Goal: Transaction & Acquisition: Purchase product/service

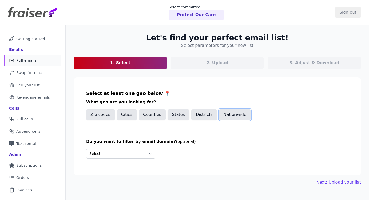
click at [225, 119] on button "Nationwide" at bounding box center [235, 114] width 32 height 11
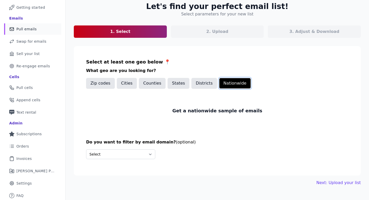
scroll to position [33, 0]
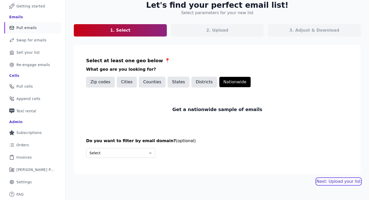
click at [320, 181] on link "Next: Upload your list" at bounding box center [339, 181] width 44 height 6
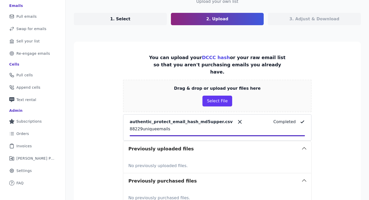
scroll to position [102, 0]
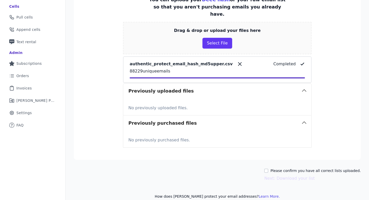
click at [282, 160] on div "Let's find your perfect email list! Upload your own list 1. Select 2. Upload 3.…" at bounding box center [218, 64] width 304 height 283
click at [278, 168] on label "Please confirm you have all correct lists uploaded." at bounding box center [316, 170] width 91 height 5
click at [269, 168] on input "Please confirm you have all correct lists uploaded." at bounding box center [266, 170] width 4 height 4
checkbox input "true"
click at [279, 175] on button "Next: Download your list" at bounding box center [289, 178] width 51 height 6
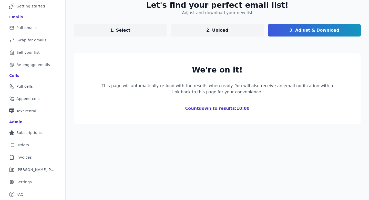
scroll to position [33, 0]
click at [145, 38] on div "Let's find your perfect email list! Adjust and download your new list 1. Select…" at bounding box center [218, 62] width 304 height 140
click at [143, 33] on link "1. Select" at bounding box center [120, 30] width 93 height 12
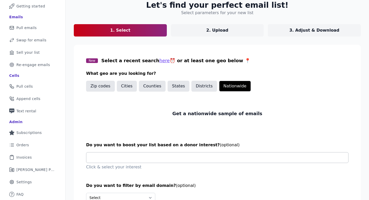
click at [157, 157] on input "text" at bounding box center [220, 157] width 258 height 10
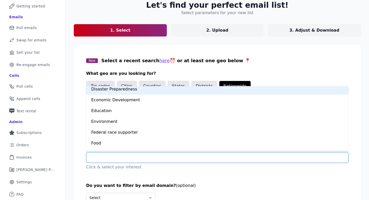
scroll to position [99, 0]
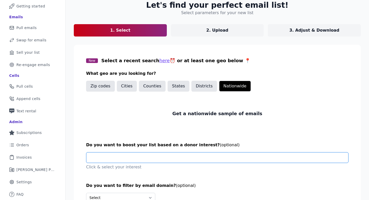
click at [166, 154] on input "text" at bounding box center [220, 157] width 258 height 10
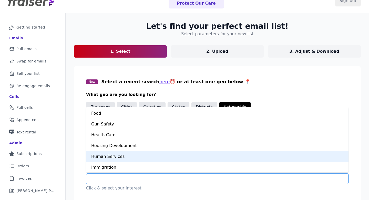
scroll to position [151, 0]
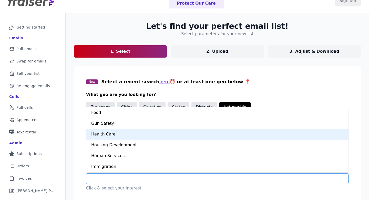
click at [160, 135] on div "Health Care" at bounding box center [217, 133] width 263 height 11
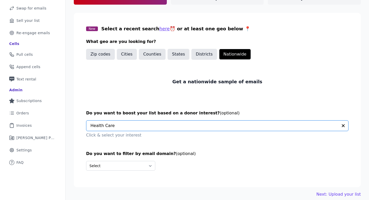
scroll to position [70, 0]
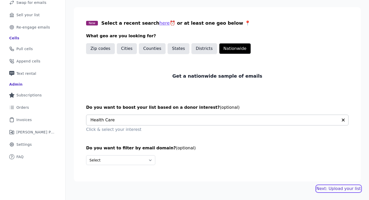
click at [329, 189] on link "Next: Upload your list" at bounding box center [339, 188] width 44 height 6
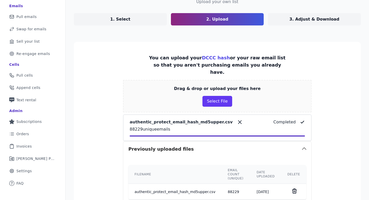
scroll to position [132, 0]
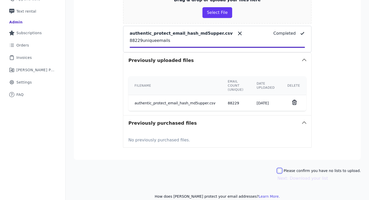
click at [282, 168] on input "Please confirm you have no lists to upload." at bounding box center [280, 170] width 4 height 4
checkbox input "true"
click at [287, 175] on button "Next: Download your list" at bounding box center [303, 178] width 51 height 6
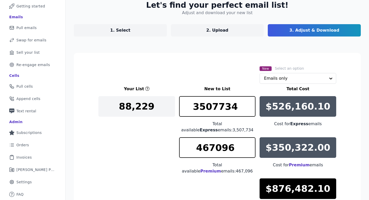
scroll to position [108, 0]
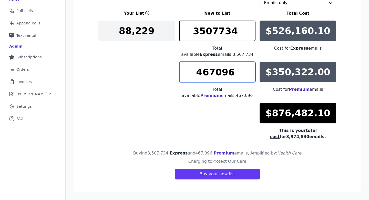
click at [214, 73] on input "467096" at bounding box center [217, 72] width 77 height 21
drag, startPoint x: 215, startPoint y: 73, endPoint x: 193, endPoint y: 72, distance: 22.3
click at [193, 72] on input "467096" at bounding box center [217, 72] width 77 height 21
type input "4096"
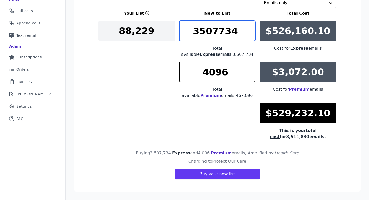
drag, startPoint x: 217, startPoint y: 30, endPoint x: 194, endPoint y: 31, distance: 22.8
click at [194, 31] on input "3507734" at bounding box center [217, 31] width 77 height 21
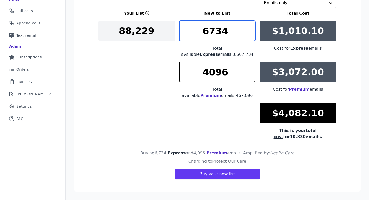
drag, startPoint x: 209, startPoint y: 30, endPoint x: 202, endPoint y: 30, distance: 7.4
click at [202, 30] on input "6734" at bounding box center [217, 31] width 77 height 21
drag, startPoint x: 210, startPoint y: 31, endPoint x: 194, endPoint y: 31, distance: 16.4
click at [194, 31] on input "9734" at bounding box center [217, 31] width 77 height 21
drag, startPoint x: 212, startPoint y: 31, endPoint x: 200, endPoint y: 31, distance: 11.5
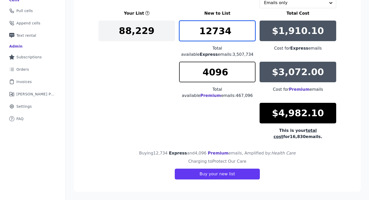
click at [200, 31] on input "12734" at bounding box center [217, 31] width 77 height 21
drag, startPoint x: 210, startPoint y: 31, endPoint x: 200, endPoint y: 31, distance: 10.3
click at [200, 31] on input "19734" at bounding box center [217, 31] width 77 height 21
drag, startPoint x: 211, startPoint y: 32, endPoint x: 197, endPoint y: 32, distance: 13.6
click at [197, 32] on input "27734" at bounding box center [217, 31] width 77 height 21
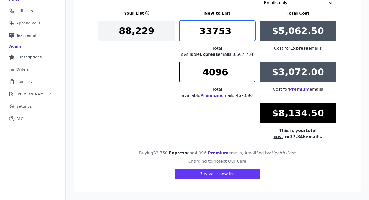
type input "33753"
click at [250, 29] on input "33753" at bounding box center [217, 31] width 77 height 21
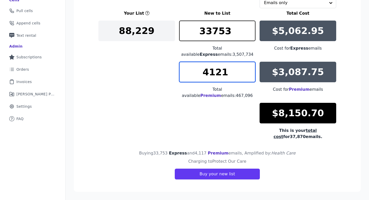
type input "4121"
click at [252, 70] on input "4121" at bounding box center [217, 72] width 77 height 21
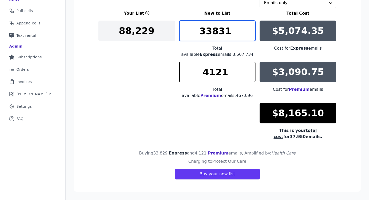
click at [251, 28] on input "33831" at bounding box center [217, 31] width 77 height 21
drag, startPoint x: 229, startPoint y: 30, endPoint x: 210, endPoint y: 30, distance: 19.5
click at [210, 30] on input "33831" at bounding box center [217, 31] width 77 height 21
type input "35000"
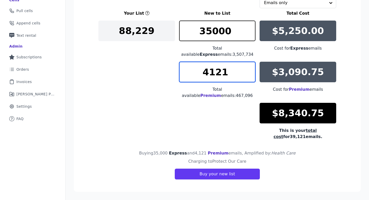
drag, startPoint x: 226, startPoint y: 70, endPoint x: 213, endPoint y: 70, distance: 13.1
click at [213, 70] on input "4121" at bounding box center [217, 72] width 77 height 21
type input "4200"
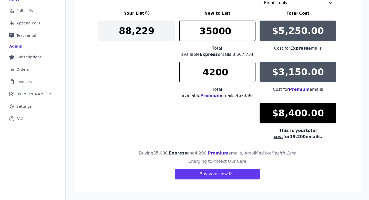
click at [165, 78] on div "Your List New to List Total Cost 88,229 35000 Total available Express emails: 3…" at bounding box center [217, 74] width 238 height 129
drag, startPoint x: 213, startPoint y: 74, endPoint x: 203, endPoint y: 72, distance: 10.6
click at [203, 73] on input "4200" at bounding box center [217, 72] width 77 height 21
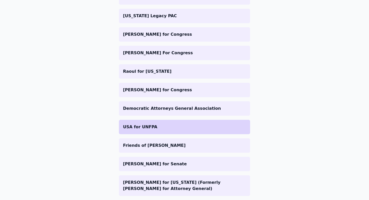
scroll to position [175, 0]
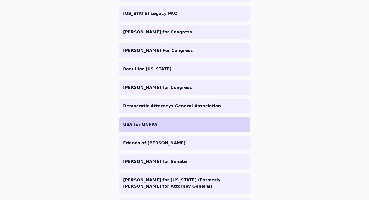
click at [167, 126] on p "USA for UNFPA" at bounding box center [184, 124] width 123 height 6
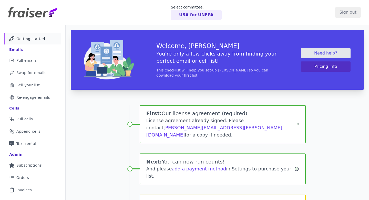
scroll to position [73, 0]
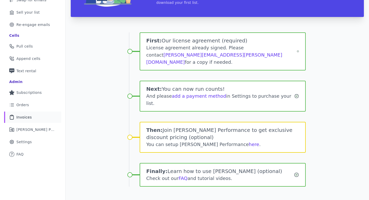
click at [24, 114] on link "Clipboard Icon Outline of a clipboard Invoices" at bounding box center [32, 116] width 57 height 11
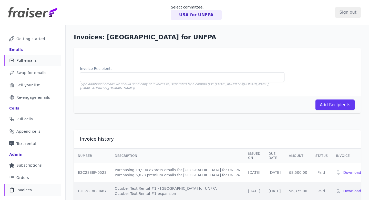
click at [41, 57] on link "Mail Icon Outline of a mail envelope Pull emails" at bounding box center [32, 60] width 57 height 11
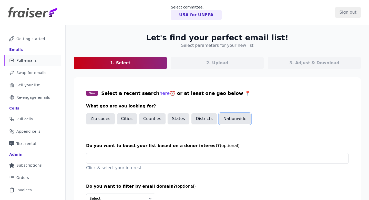
click at [228, 115] on button "Nationwide" at bounding box center [235, 118] width 32 height 11
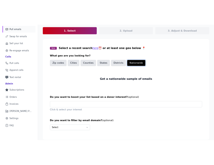
scroll to position [70, 0]
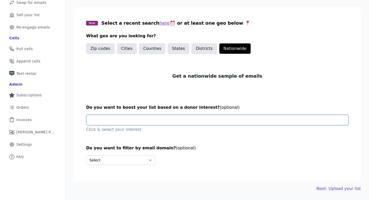
click at [168, 121] on input "text" at bounding box center [220, 120] width 258 height 10
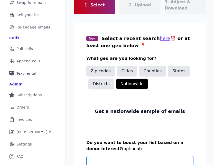
click at [97, 156] on input "text" at bounding box center [142, 161] width 102 height 10
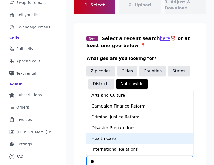
type input "*"
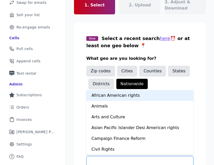
type input "*"
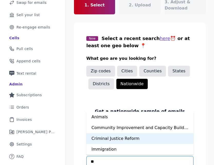
type input "*"
type input "***"
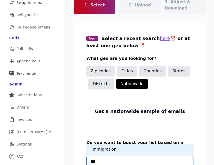
click at [126, 144] on div "Immigration" at bounding box center [139, 149] width 107 height 11
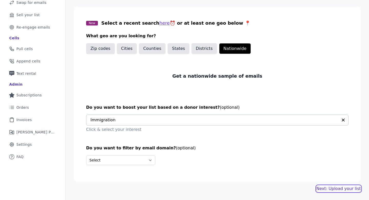
click at [331, 190] on link "Next: Upload your list" at bounding box center [339, 188] width 44 height 6
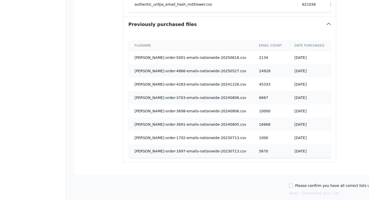
scroll to position [368, 0]
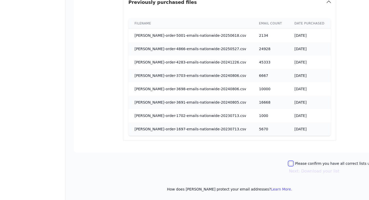
click at [293, 163] on input "Please confirm you have all correct lists uploaded." at bounding box center [291, 163] width 4 height 4
checkbox input "true"
click at [301, 170] on button "Next: Download your list" at bounding box center [314, 171] width 51 height 6
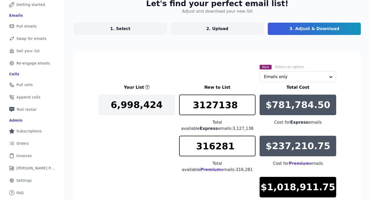
scroll to position [31, 0]
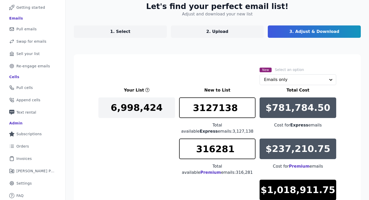
click at [152, 30] on link "1. Select" at bounding box center [120, 31] width 93 height 12
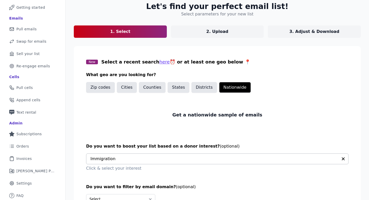
click at [176, 160] on input "text" at bounding box center [215, 158] width 248 height 10
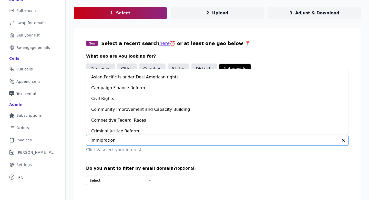
scroll to position [28, 0]
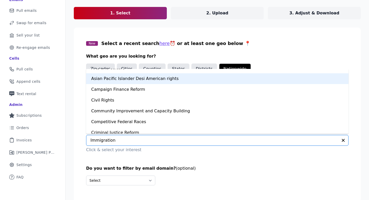
click at [247, 52] on div "New Select a recent search here ⏰ or at least one geo below 📍 What geo are you …" at bounding box center [217, 76] width 263 height 72
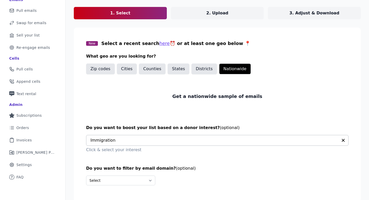
click at [171, 142] on input "text" at bounding box center [215, 140] width 248 height 10
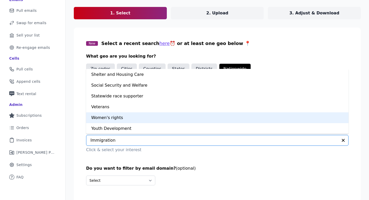
scroll to position [355, 0]
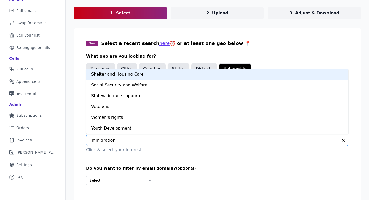
click at [240, 41] on div "New Select a recent search here ⏰ or at least one geo below 📍 What geo are you …" at bounding box center [217, 76] width 263 height 72
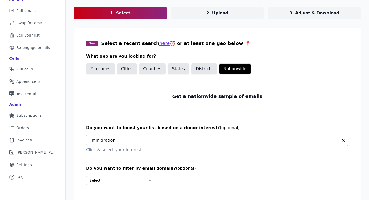
scroll to position [70, 0]
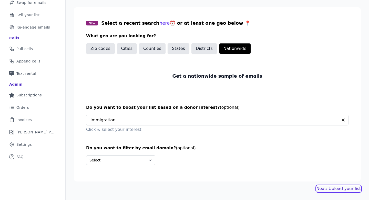
click at [338, 189] on link "Next: Upload your list" at bounding box center [339, 188] width 44 height 6
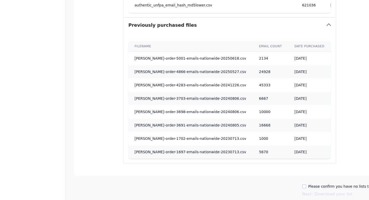
scroll to position [399, 0]
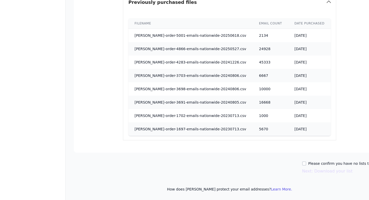
click at [312, 164] on label "Please confirm you have no lists to upload." at bounding box center [347, 163] width 77 height 5
click at [307, 164] on input "Please confirm you have no lists to upload." at bounding box center [304, 163] width 4 height 4
checkbox input "true"
click at [314, 171] on button "Next: Download your list" at bounding box center [327, 171] width 51 height 6
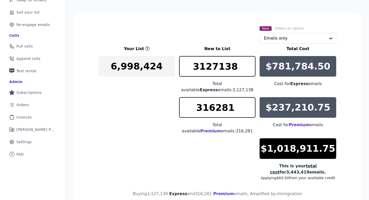
scroll to position [71, 0]
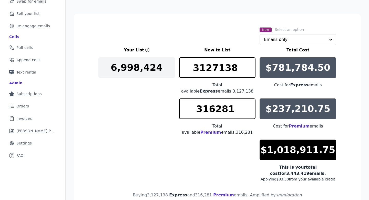
click at [270, 34] on div "New Select an option Emails only" at bounding box center [298, 35] width 77 height 18
click at [270, 38] on input "text" at bounding box center [295, 39] width 62 height 10
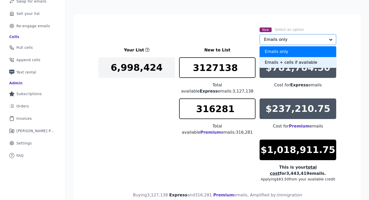
click at [271, 62] on div "Emails + cells if available" at bounding box center [298, 62] width 77 height 11
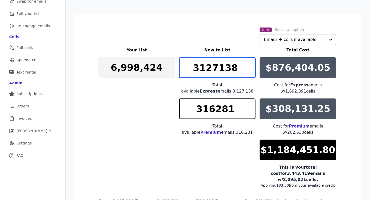
drag, startPoint x: 217, startPoint y: 65, endPoint x: 192, endPoint y: 66, distance: 25.2
click at [191, 66] on input "3127138" at bounding box center [217, 67] width 77 height 21
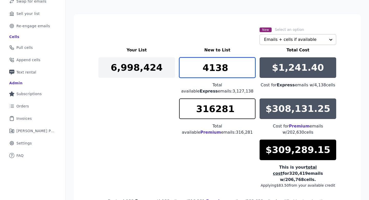
type input "4138"
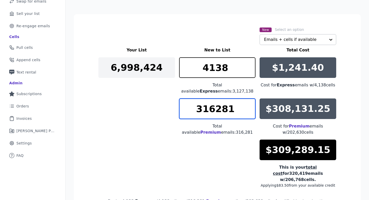
drag, startPoint x: 214, startPoint y: 110, endPoint x: 198, endPoint y: 110, distance: 16.2
click at [198, 110] on input "316281" at bounding box center [217, 108] width 77 height 21
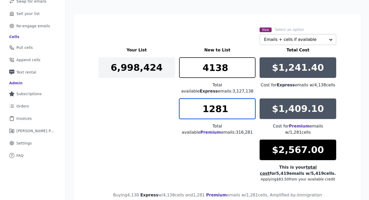
drag, startPoint x: 215, startPoint y: 111, endPoint x: 211, endPoint y: 111, distance: 3.8
click at [211, 111] on input "1281" at bounding box center [217, 108] width 77 height 21
drag, startPoint x: 214, startPoint y: 104, endPoint x: 206, endPoint y: 105, distance: 7.5
click at [206, 105] on input "1081" at bounding box center [217, 108] width 77 height 21
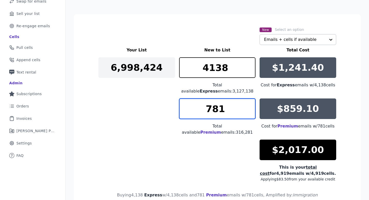
type input "781"
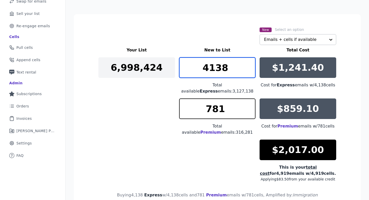
drag, startPoint x: 213, startPoint y: 68, endPoint x: 206, endPoint y: 69, distance: 7.0
click at [206, 69] on input "4138" at bounding box center [217, 67] width 77 height 21
drag, startPoint x: 215, startPoint y: 67, endPoint x: 211, endPoint y: 67, distance: 4.4
click at [211, 67] on input "3038" at bounding box center [217, 67] width 77 height 21
click at [253, 65] on input "3367" at bounding box center [217, 67] width 77 height 21
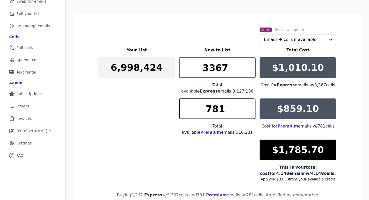
drag, startPoint x: 231, startPoint y: 71, endPoint x: 195, endPoint y: 70, distance: 35.7
click at [195, 70] on input "3367" at bounding box center [217, 67] width 77 height 21
drag, startPoint x: 230, startPoint y: 66, endPoint x: 196, endPoint y: 66, distance: 33.9
click at [196, 66] on input "3500" at bounding box center [217, 67] width 77 height 21
type input "3700"
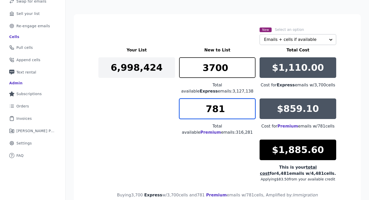
drag, startPoint x: 228, startPoint y: 108, endPoint x: 200, endPoint y: 108, distance: 28.0
click at [200, 108] on input "781" at bounding box center [217, 108] width 77 height 21
click at [252, 106] on input "871" at bounding box center [217, 108] width 77 height 21
click at [252, 106] on input "872" at bounding box center [217, 108] width 77 height 21
click at [252, 106] on input "873" at bounding box center [217, 108] width 77 height 21
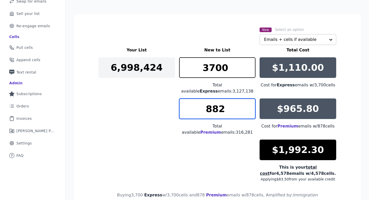
click at [252, 106] on input "882" at bounding box center [217, 108] width 77 height 21
click at [252, 106] on input "883" at bounding box center [217, 108] width 77 height 21
click at [252, 106] on input "884" at bounding box center [217, 108] width 77 height 21
type input "885"
click at [252, 106] on input "885" at bounding box center [217, 108] width 77 height 21
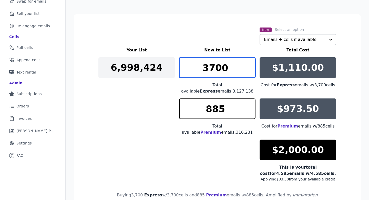
drag, startPoint x: 213, startPoint y: 68, endPoint x: 199, endPoint y: 67, distance: 14.4
click at [199, 67] on input "3700" at bounding box center [217, 67] width 77 height 21
type input "4200"
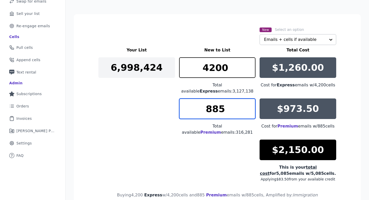
drag, startPoint x: 213, startPoint y: 108, endPoint x: 202, endPoint y: 108, distance: 11.0
click at [202, 108] on input "885" at bounding box center [217, 108] width 77 height 21
drag, startPoint x: 230, startPoint y: 108, endPoint x: 214, endPoint y: 107, distance: 15.9
click at [214, 107] on input "785" at bounding box center [217, 108] width 77 height 21
click at [251, 111] on input "750" at bounding box center [217, 108] width 77 height 21
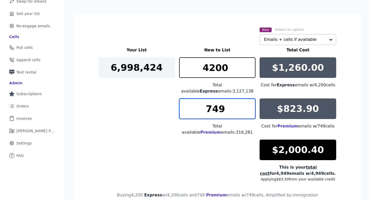
click at [251, 111] on input "749" at bounding box center [217, 108] width 77 height 21
click at [251, 111] on input "748" at bounding box center [217, 108] width 77 height 21
click at [251, 103] on input "749" at bounding box center [217, 108] width 77 height 21
type input "748"
click at [252, 111] on input "748" at bounding box center [217, 108] width 77 height 21
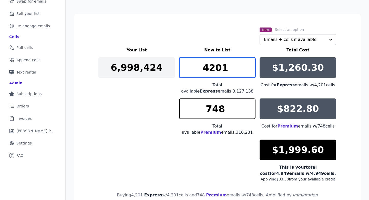
click at [251, 65] on input "4201" at bounding box center [217, 67] width 77 height 21
click at [251, 65] on input "4202" at bounding box center [217, 67] width 77 height 21
click at [251, 65] on input "4203" at bounding box center [217, 67] width 77 height 21
click at [251, 70] on input "4202" at bounding box center [217, 67] width 77 height 21
drag, startPoint x: 213, startPoint y: 67, endPoint x: 203, endPoint y: 67, distance: 10.0
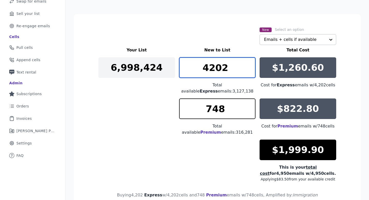
click at [203, 67] on input "4202" at bounding box center [217, 67] width 77 height 21
type input "5002"
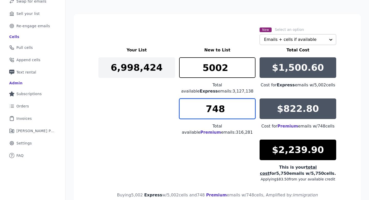
drag, startPoint x: 214, startPoint y: 108, endPoint x: 206, endPoint y: 108, distance: 8.0
click at [206, 108] on input "748" at bounding box center [217, 108] width 77 height 21
type input "548"
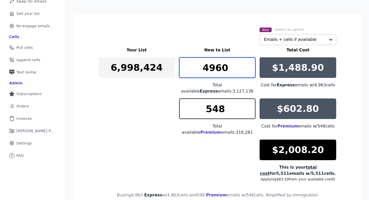
click at [251, 70] on input "4960" at bounding box center [217, 67] width 77 height 21
click at [251, 70] on input "4959" at bounding box center [217, 67] width 77 height 21
click at [251, 70] on input "4958" at bounding box center [217, 67] width 77 height 21
click at [251, 70] on input "4957" at bounding box center [217, 67] width 77 height 21
click at [251, 70] on input "4956" at bounding box center [217, 67] width 77 height 21
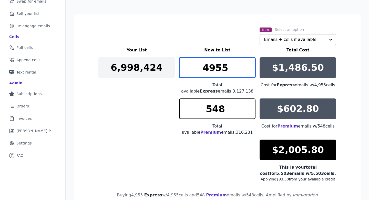
click at [251, 70] on input "4955" at bounding box center [217, 67] width 77 height 21
click at [251, 70] on input "4954" at bounding box center [217, 67] width 77 height 21
click at [251, 70] on input "4953" at bounding box center [217, 67] width 77 height 21
click at [251, 70] on input "4938" at bounding box center [217, 67] width 77 height 21
click at [251, 70] on input "4937" at bounding box center [217, 67] width 77 height 21
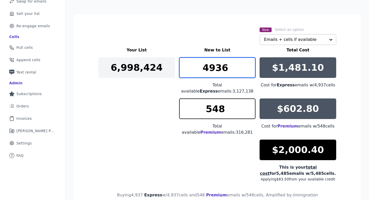
click at [251, 70] on input "4936" at bounding box center [217, 67] width 77 height 21
click at [251, 70] on input "4935" at bounding box center [217, 67] width 77 height 21
click at [252, 70] on input "4934" at bounding box center [217, 67] width 77 height 21
type input "4933"
click at [252, 69] on input "4933" at bounding box center [217, 67] width 77 height 21
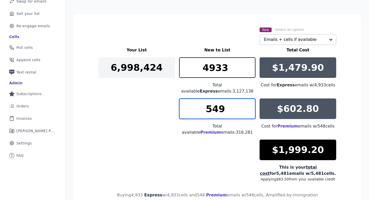
type input "549"
click at [251, 105] on input "549" at bounding box center [217, 108] width 77 height 21
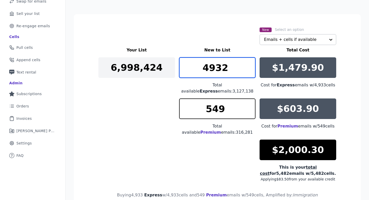
type input "4932"
click at [252, 72] on input "4932" at bounding box center [217, 67] width 77 height 21
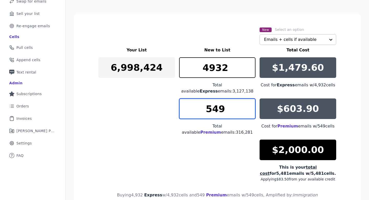
click at [213, 109] on input "549" at bounding box center [217, 108] width 77 height 21
drag, startPoint x: 213, startPoint y: 109, endPoint x: 224, endPoint y: 109, distance: 11.0
click at [224, 109] on input "549" at bounding box center [217, 108] width 77 height 21
type input "500"
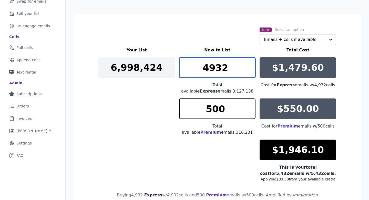
drag, startPoint x: 229, startPoint y: 66, endPoint x: 195, endPoint y: 66, distance: 33.3
click at [195, 66] on input "4932" at bounding box center [217, 67] width 77 height 21
click at [253, 66] on input "5105" at bounding box center [217, 67] width 77 height 21
click at [253, 66] on input "5106" at bounding box center [217, 67] width 77 height 21
click at [253, 66] on input "5107" at bounding box center [217, 67] width 77 height 21
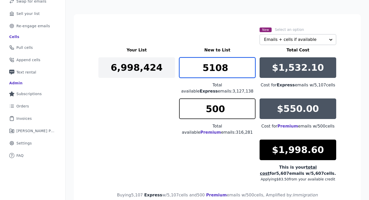
click at [253, 66] on input "5108" at bounding box center [217, 67] width 77 height 21
click at [253, 66] on input "5109" at bounding box center [217, 67] width 77 height 21
click at [253, 66] on input "5110" at bounding box center [217, 67] width 77 height 21
click at [253, 66] on input "5111" at bounding box center [217, 67] width 77 height 21
click at [253, 66] on input "5112" at bounding box center [217, 67] width 77 height 21
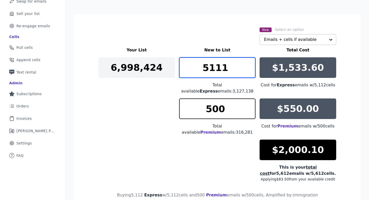
click at [252, 70] on input "5111" at bounding box center [217, 67] width 77 height 21
click at [252, 70] on input "5110" at bounding box center [217, 67] width 77 height 21
click at [250, 72] on input "5109" at bounding box center [217, 67] width 77 height 21
type input "5108"
click at [252, 71] on input "5108" at bounding box center [217, 67] width 77 height 21
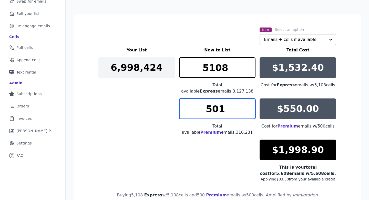
type input "501"
click at [250, 106] on input "501" at bounding box center [217, 108] width 77 height 21
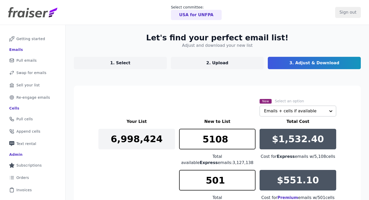
click at [210, 14] on p "USA for UNFPA" at bounding box center [196, 15] width 34 height 6
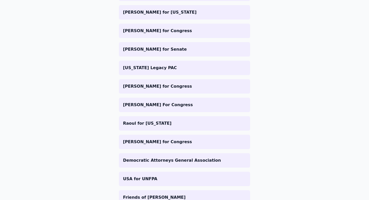
scroll to position [255, 0]
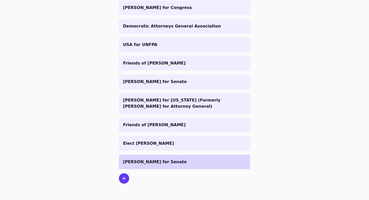
click at [152, 166] on li "[PERSON_NAME] for Senate" at bounding box center [184, 161] width 131 height 14
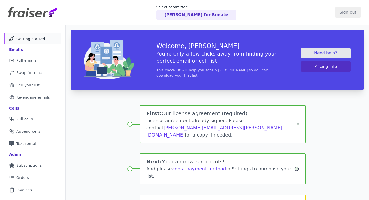
scroll to position [73, 0]
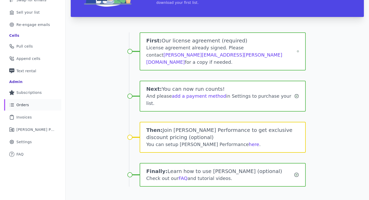
click at [35, 107] on link "List Icon Outline of bulleted list Orders" at bounding box center [32, 104] width 57 height 11
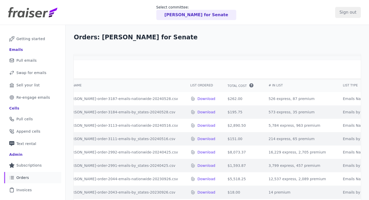
scroll to position [0, 118]
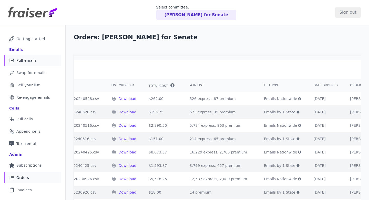
click at [46, 62] on link "Mail Icon Outline of a mail envelope Pull emails" at bounding box center [32, 60] width 57 height 11
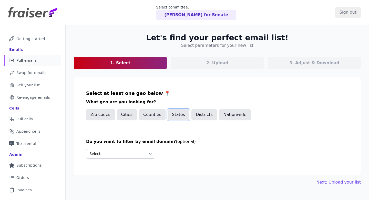
click at [182, 115] on button "States" at bounding box center [179, 114] width 22 height 11
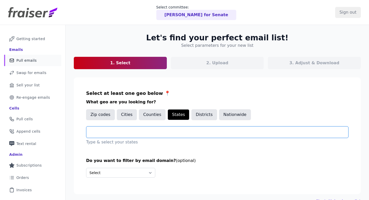
click at [177, 130] on input "text" at bounding box center [220, 132] width 258 height 6
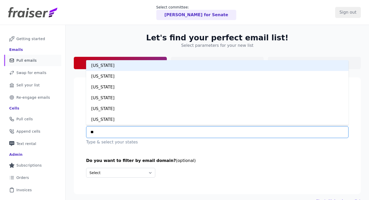
type input "***"
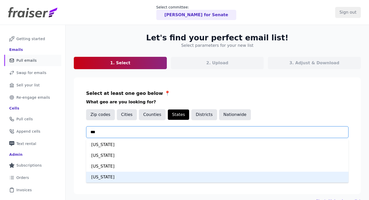
click at [157, 178] on div "[US_STATE]" at bounding box center [217, 176] width 263 height 11
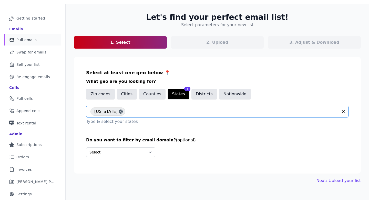
scroll to position [33, 0]
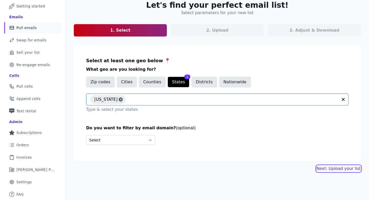
click at [324, 169] on link "Next: Upload your list" at bounding box center [339, 168] width 44 height 6
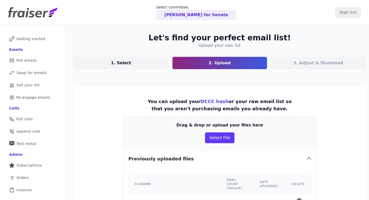
click at [144, 63] on link "1. Select" at bounding box center [121, 63] width 95 height 12
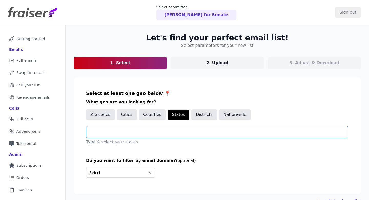
click at [116, 131] on input "text" at bounding box center [220, 132] width 258 height 6
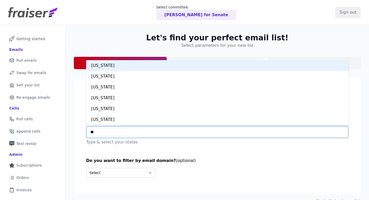
type input "***"
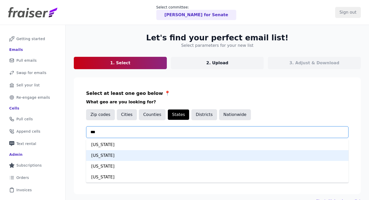
click at [133, 157] on div "New Jersey" at bounding box center [217, 155] width 263 height 11
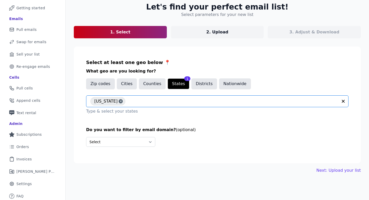
scroll to position [33, 0]
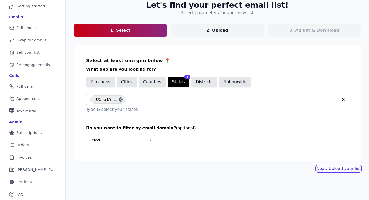
click at [339, 167] on link "Next: Upload your list" at bounding box center [339, 168] width 44 height 6
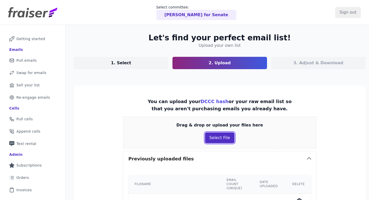
click at [217, 142] on button "Select File" at bounding box center [219, 137] width 29 height 11
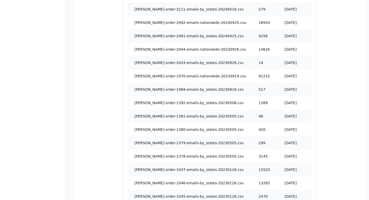
scroll to position [486, 0]
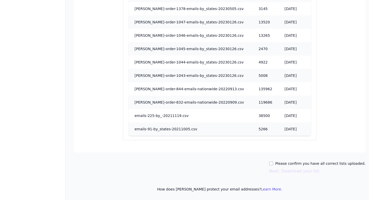
click at [273, 161] on div "Please confirm you have all correct lists uploaded." at bounding box center [317, 163] width 97 height 5
click at [273, 162] on input "Please confirm you have all correct lists uploaded." at bounding box center [271, 163] width 4 height 4
checkbox input "true"
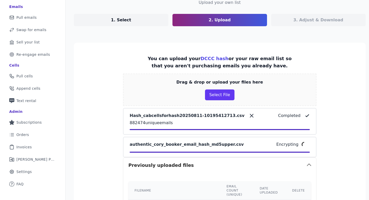
scroll to position [44, 0]
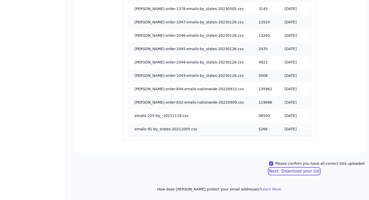
click at [296, 170] on button "Next: Download your list" at bounding box center [294, 171] width 51 height 6
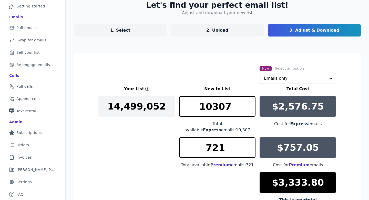
scroll to position [96, 0]
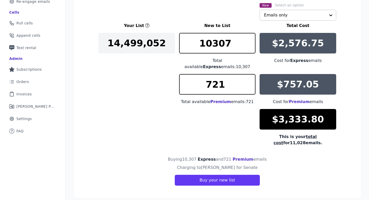
click at [271, 17] on input "text" at bounding box center [295, 15] width 62 height 10
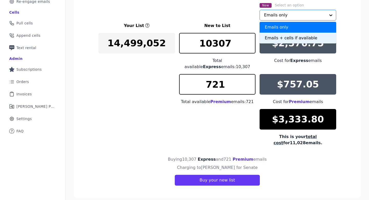
click at [268, 39] on div "Emails + cells if available" at bounding box center [298, 38] width 77 height 11
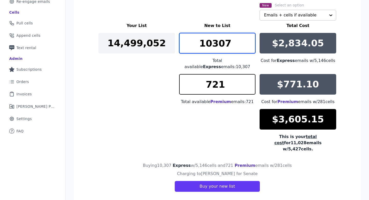
drag, startPoint x: 234, startPoint y: 48, endPoint x: 179, endPoint y: 47, distance: 54.9
click at [179, 47] on div "Your List New to List Total Cost 14,499,052 10307 Total available Express email…" at bounding box center [217, 87] width 238 height 129
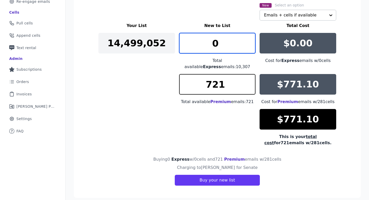
click at [232, 42] on input "0" at bounding box center [217, 43] width 77 height 21
drag, startPoint x: 232, startPoint y: 42, endPoint x: 211, endPoint y: 42, distance: 21.5
click at [211, 42] on input "0" at bounding box center [217, 43] width 77 height 21
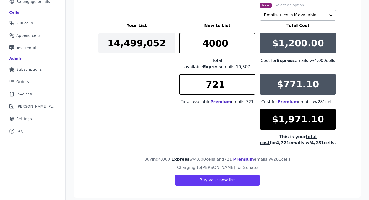
click at [147, 82] on div "Your List New to List Total Cost 14,499,052 4000 Total available Express emails…" at bounding box center [217, 84] width 238 height 123
drag, startPoint x: 231, startPoint y: 42, endPoint x: 191, endPoint y: 42, distance: 39.5
click at [191, 42] on input "4000" at bounding box center [217, 43] width 77 height 21
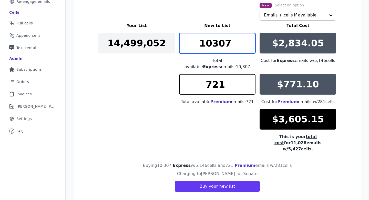
drag, startPoint x: 237, startPoint y: 41, endPoint x: 183, endPoint y: 41, distance: 53.9
click at [183, 41] on input "10307" at bounding box center [217, 43] width 77 height 21
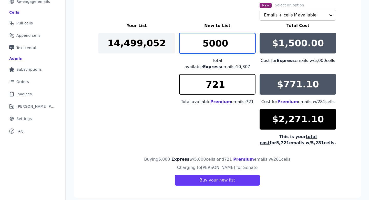
type input "5000"
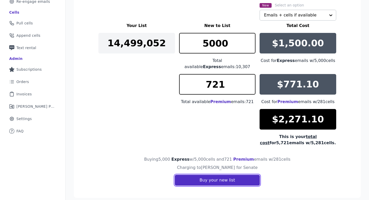
click at [239, 174] on button "Buy your new list" at bounding box center [217, 179] width 85 height 11
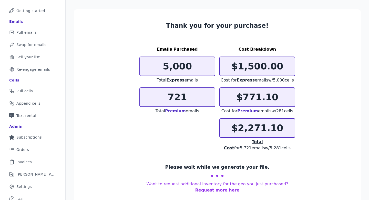
scroll to position [28, 0]
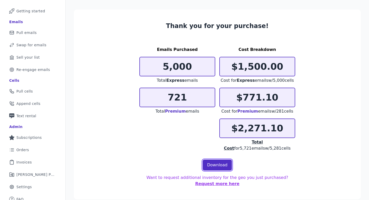
click at [211, 161] on link "Download" at bounding box center [217, 164] width 29 height 11
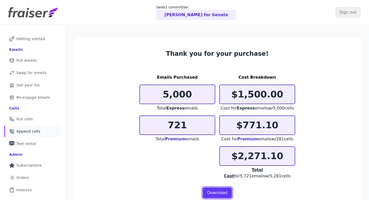
scroll to position [35, 0]
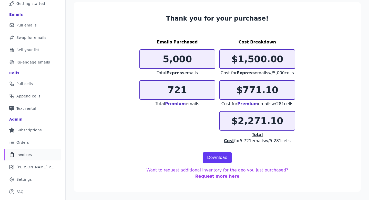
click at [25, 149] on link "Clipboard Icon Outline of a clipboard Invoices" at bounding box center [32, 154] width 57 height 11
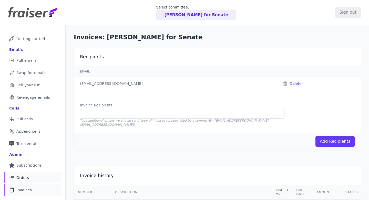
click at [30, 177] on link "List Icon Outline of bulleted list Orders" at bounding box center [32, 177] width 57 height 11
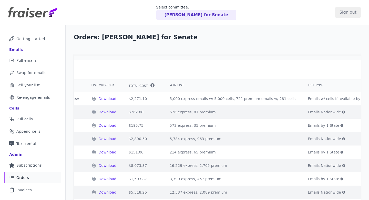
scroll to position [0, 235]
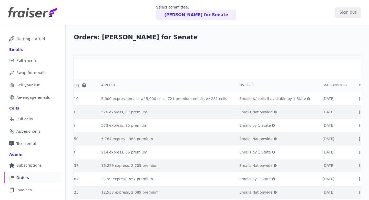
click at [308, 98] on icon at bounding box center [309, 98] width 3 height 3
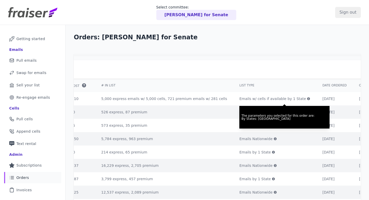
click at [241, 70] on h2 "Order history" at bounding box center [119, 69] width 544 height 6
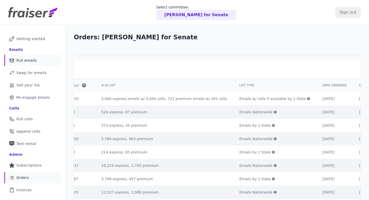
click at [38, 56] on link "Mail Icon Outline of a mail envelope Pull emails" at bounding box center [32, 60] width 57 height 11
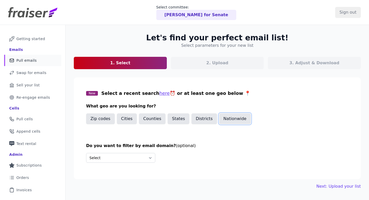
click at [227, 117] on button "Nationwide" at bounding box center [235, 118] width 32 height 11
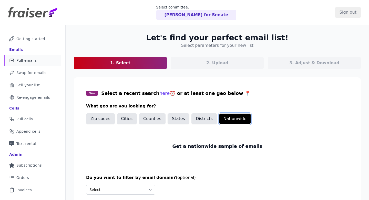
scroll to position [33, 0]
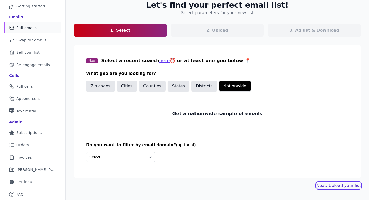
click at [328, 185] on link "Next: Upload your list" at bounding box center [339, 185] width 44 height 6
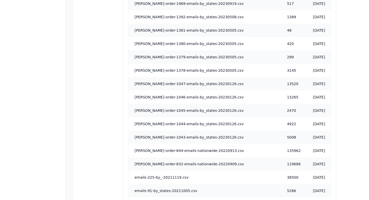
scroll to position [481, 0]
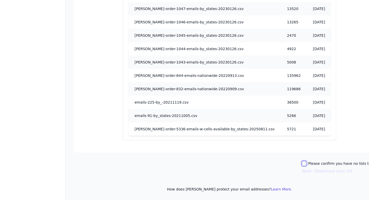
click at [302, 162] on input "Please confirm you have no lists to upload." at bounding box center [304, 163] width 4 height 4
checkbox input "true"
click at [302, 171] on button "Next: Download your list" at bounding box center [327, 171] width 51 height 6
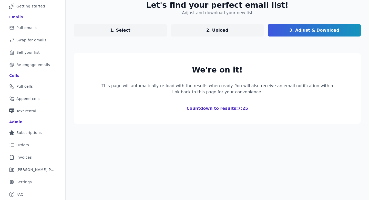
scroll to position [108, 0]
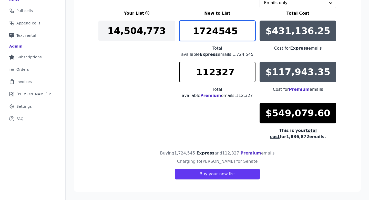
drag, startPoint x: 237, startPoint y: 30, endPoint x: 189, endPoint y: 30, distance: 47.4
click at [190, 30] on input "1724545" at bounding box center [217, 31] width 77 height 21
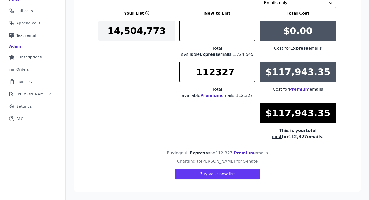
type input "0"
click at [265, 4] on input "text" at bounding box center [295, 3] width 62 height 10
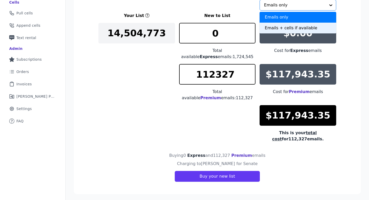
click at [279, 28] on div "Emails + cells if available" at bounding box center [298, 28] width 77 height 11
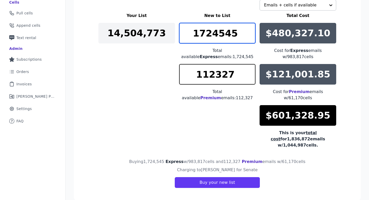
drag, startPoint x: 239, startPoint y: 38, endPoint x: 157, endPoint y: 38, distance: 81.3
click at [157, 38] on div "Your List New to List Total Cost 14,504,773 1724545 Total available Express ema…" at bounding box center [217, 80] width 238 height 135
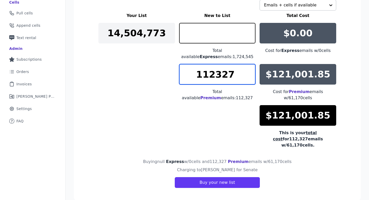
type input "0"
drag, startPoint x: 208, startPoint y: 72, endPoint x: 192, endPoint y: 72, distance: 15.9
click at [192, 72] on input "112327" at bounding box center [217, 74] width 77 height 21
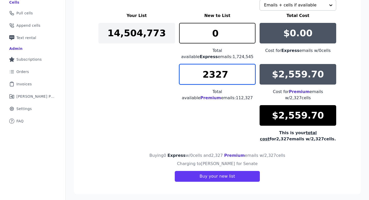
drag, startPoint x: 230, startPoint y: 72, endPoint x: 199, endPoint y: 73, distance: 31.3
click at [199, 73] on input "2327" at bounding box center [217, 74] width 77 height 21
click at [251, 73] on input "5065" at bounding box center [217, 74] width 77 height 21
drag, startPoint x: 234, startPoint y: 78, endPoint x: 191, endPoint y: 76, distance: 43.7
click at [191, 76] on input "5065" at bounding box center [217, 74] width 77 height 21
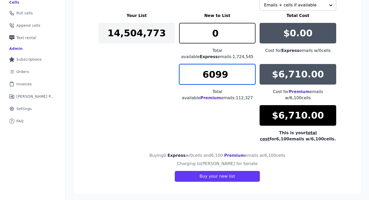
click at [251, 77] on input "6099" at bounding box center [217, 74] width 77 height 21
click at [251, 77] on input "6098" at bounding box center [217, 74] width 77 height 21
click at [251, 77] on input "6097" at bounding box center [217, 74] width 77 height 21
click at [251, 77] on input "6096" at bounding box center [217, 74] width 77 height 21
click at [251, 77] on input "6095" at bounding box center [217, 74] width 77 height 21
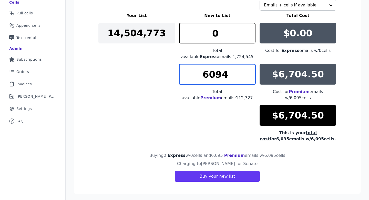
type input "6094"
click at [250, 77] on input "6094" at bounding box center [217, 74] width 77 height 21
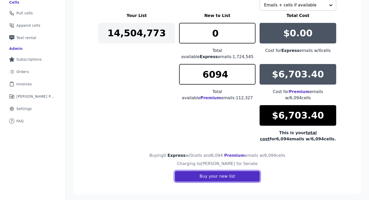
click at [210, 174] on button "Buy your new list" at bounding box center [217, 176] width 85 height 11
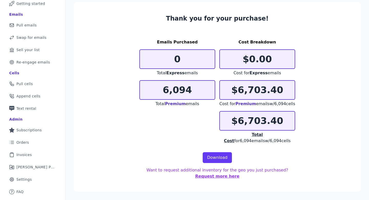
scroll to position [41, 0]
click at [225, 155] on link "Download" at bounding box center [217, 157] width 29 height 11
